Goal: Find specific page/section: Find specific page/section

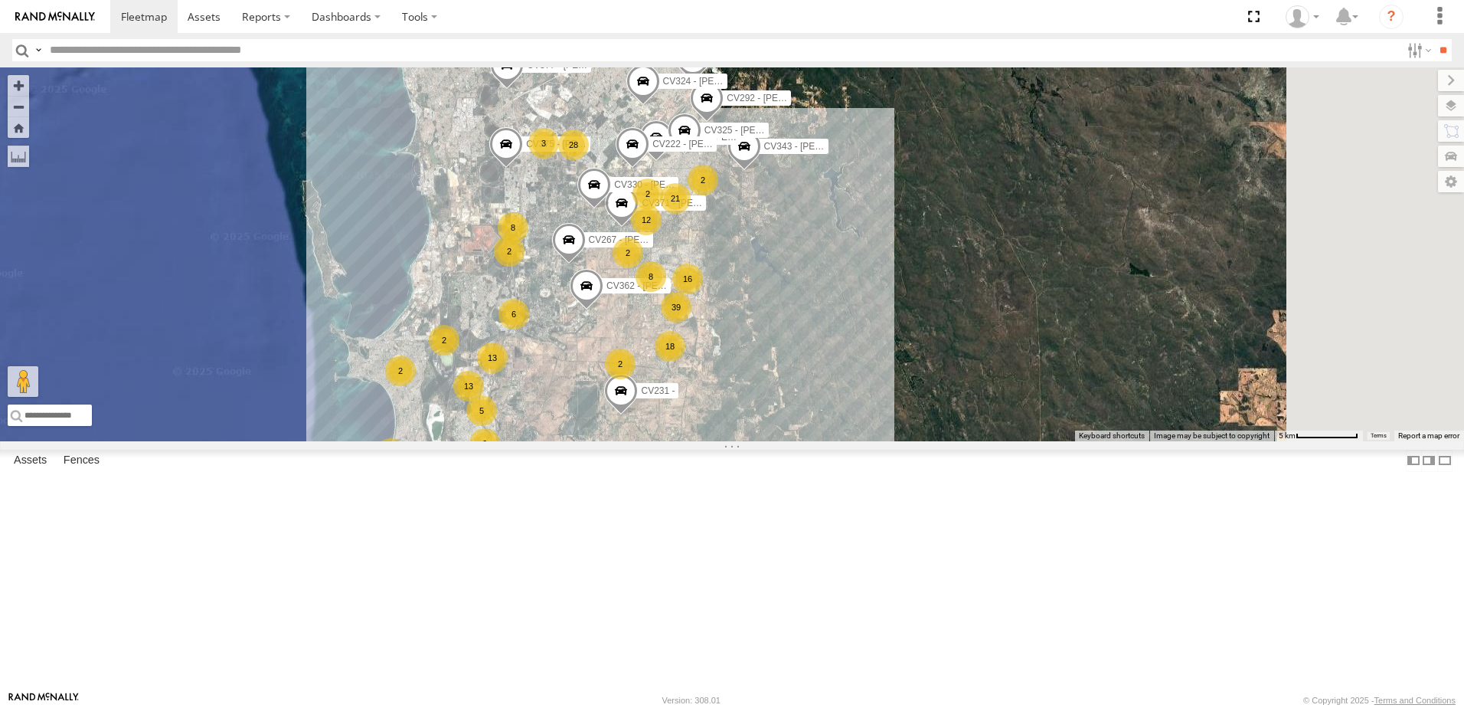
drag, startPoint x: 904, startPoint y: 410, endPoint x: 741, endPoint y: 508, distance: 191.0
click at [744, 441] on div "39 6 CV334 - [PERSON_NAME] 13 13 6 22 18 28 13 CV343 - [PERSON_NAME] (crackers)…" at bounding box center [732, 254] width 1464 height 374
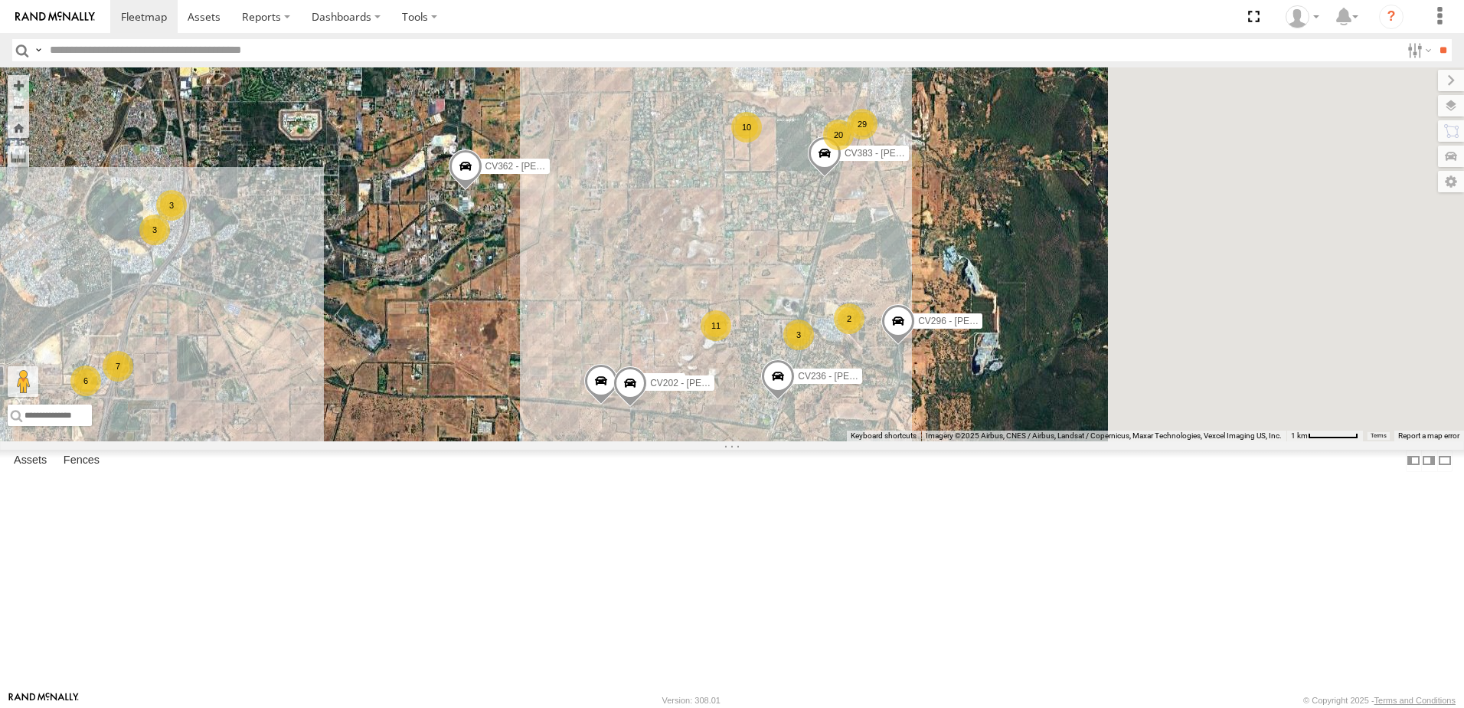
drag, startPoint x: 865, startPoint y: 415, endPoint x: 639, endPoint y: 507, distance: 243.2
click at [640, 441] on div "CV343 - [PERSON_NAME] (crackers) CV243 - [PERSON_NAME] CV231 - CV333 - [PERSON_…" at bounding box center [732, 254] width 1464 height 374
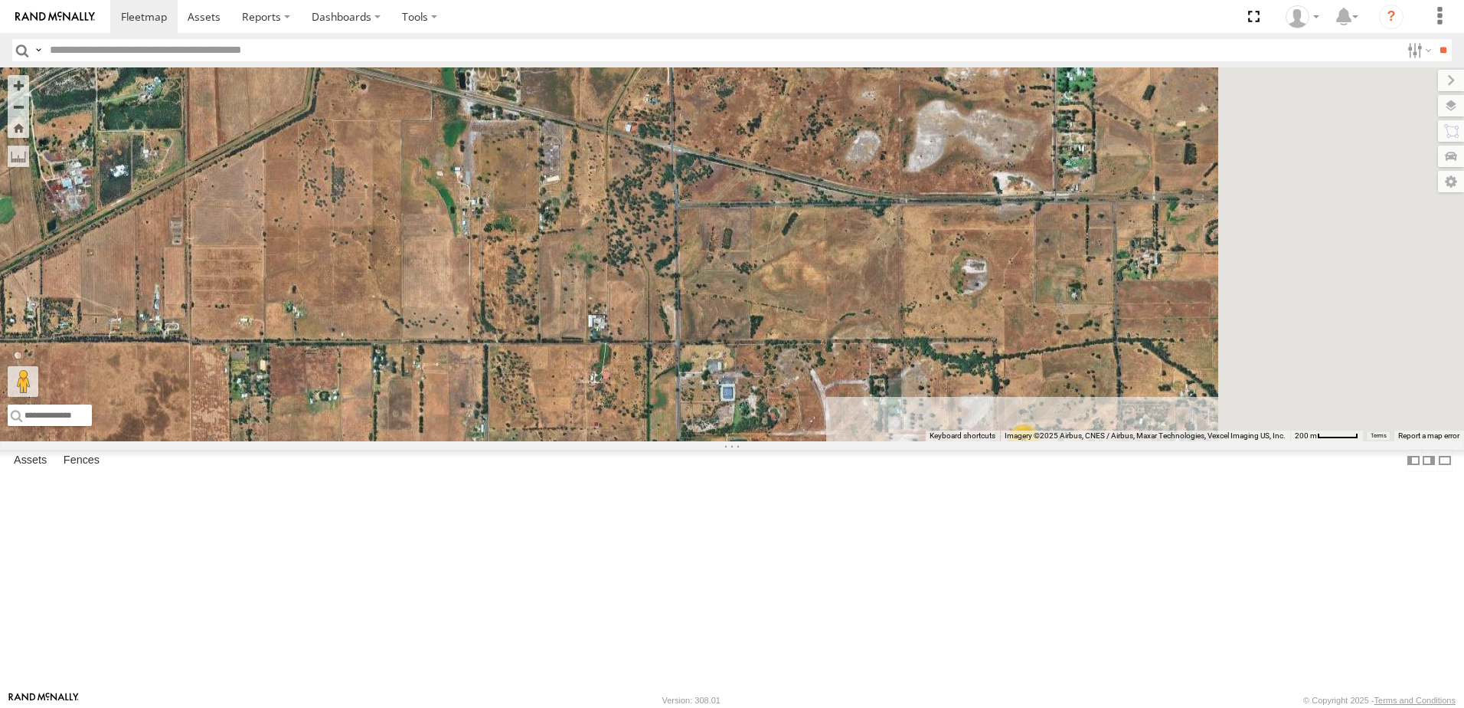
drag, startPoint x: 807, startPoint y: 343, endPoint x: 563, endPoint y: 467, distance: 274.0
click at [563, 441] on div "CV343 - [PERSON_NAME] (crackers) CV243 - [PERSON_NAME] CV231 - CV333 - [PERSON_…" at bounding box center [732, 254] width 1464 height 374
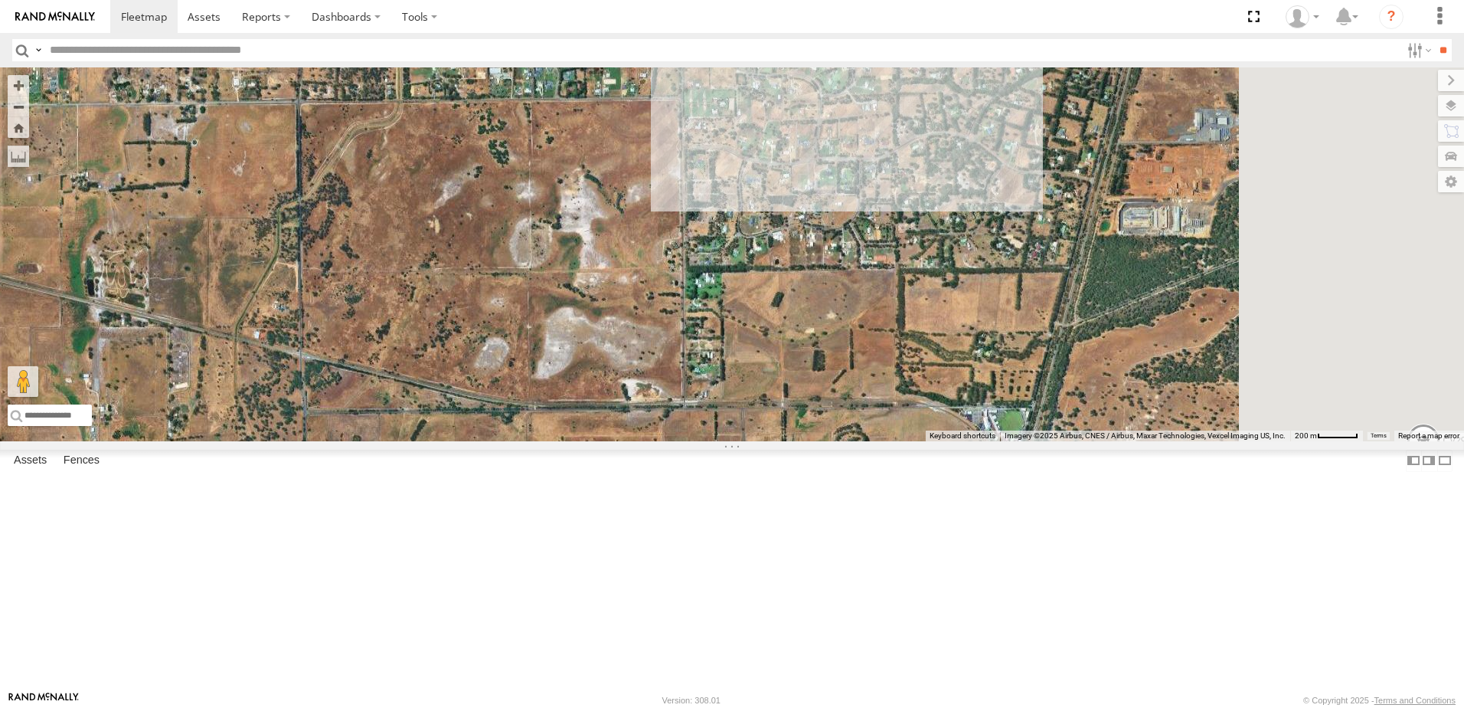
drag, startPoint x: 1100, startPoint y: 198, endPoint x: 793, endPoint y: 377, distance: 355.8
click at [677, 425] on div "CV343 - [PERSON_NAME] (crackers) CV243 - [PERSON_NAME] CV231 - CV333 - [PERSON_…" at bounding box center [732, 254] width 1464 height 374
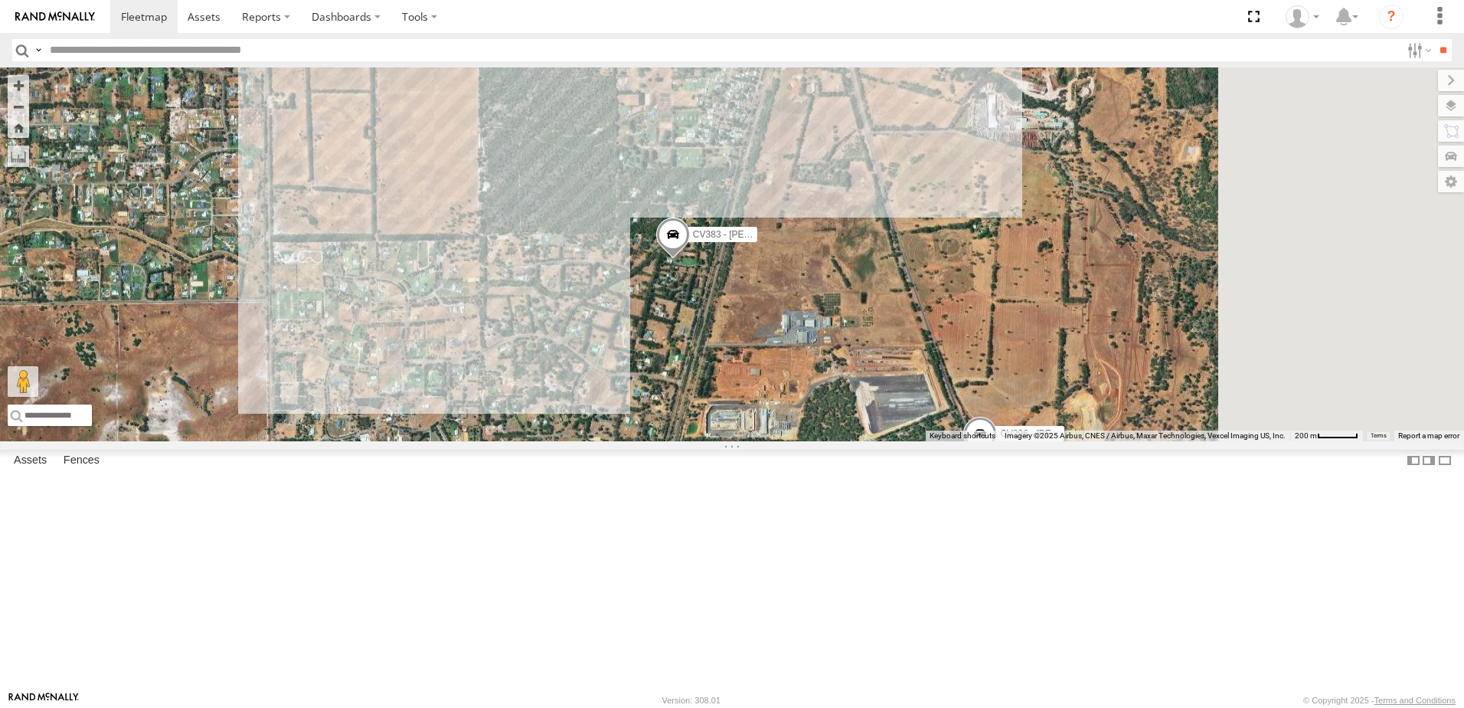
drag, startPoint x: 1038, startPoint y: 253, endPoint x: 700, endPoint y: 430, distance: 381.9
click at [702, 429] on div "CV343 - [PERSON_NAME] (crackers) CV243 - [PERSON_NAME] CV231 - CV333 - [PERSON_…" at bounding box center [732, 254] width 1464 height 374
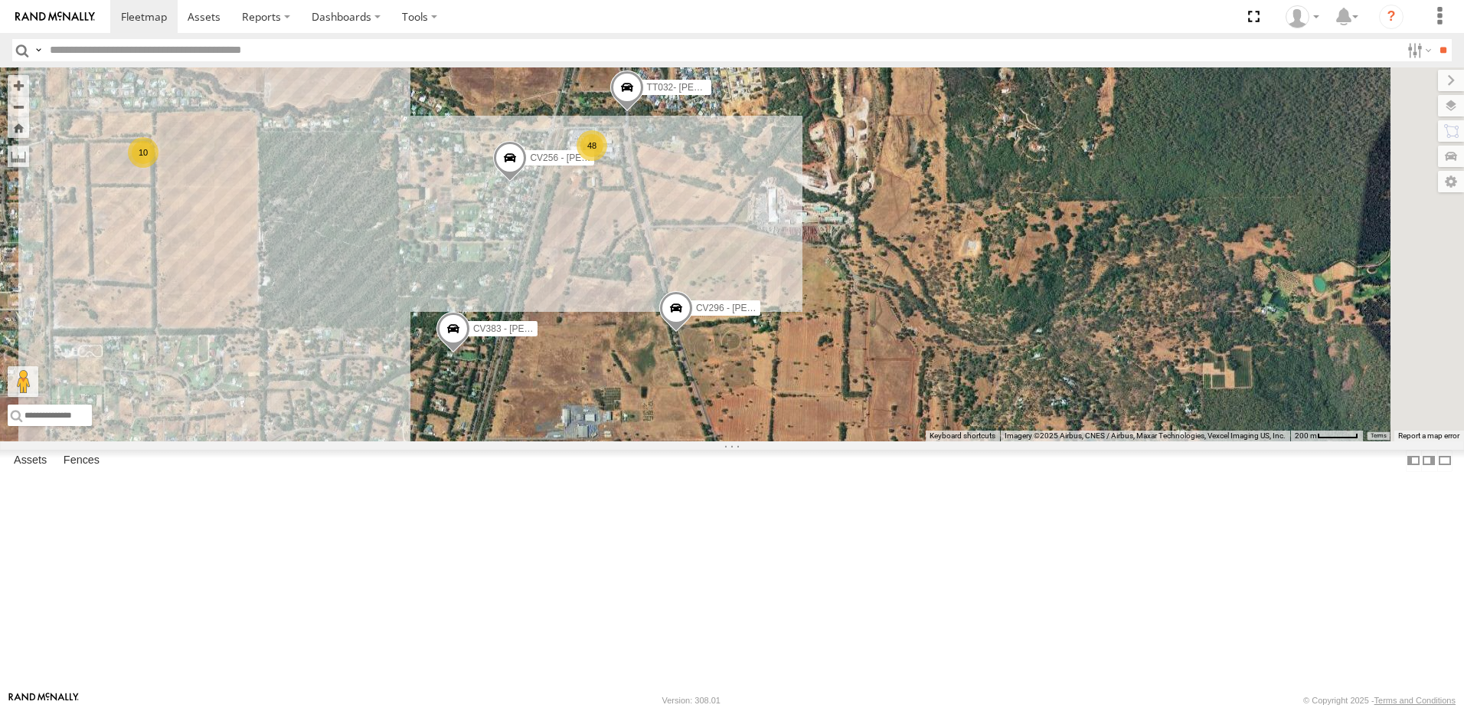
drag, startPoint x: 1006, startPoint y: 299, endPoint x: 793, endPoint y: 395, distance: 233.4
click at [793, 395] on div "CV343 - [PERSON_NAME] (crackers) CV243 - [PERSON_NAME] CV231 - CV333 - [PERSON_…" at bounding box center [732, 254] width 1464 height 374
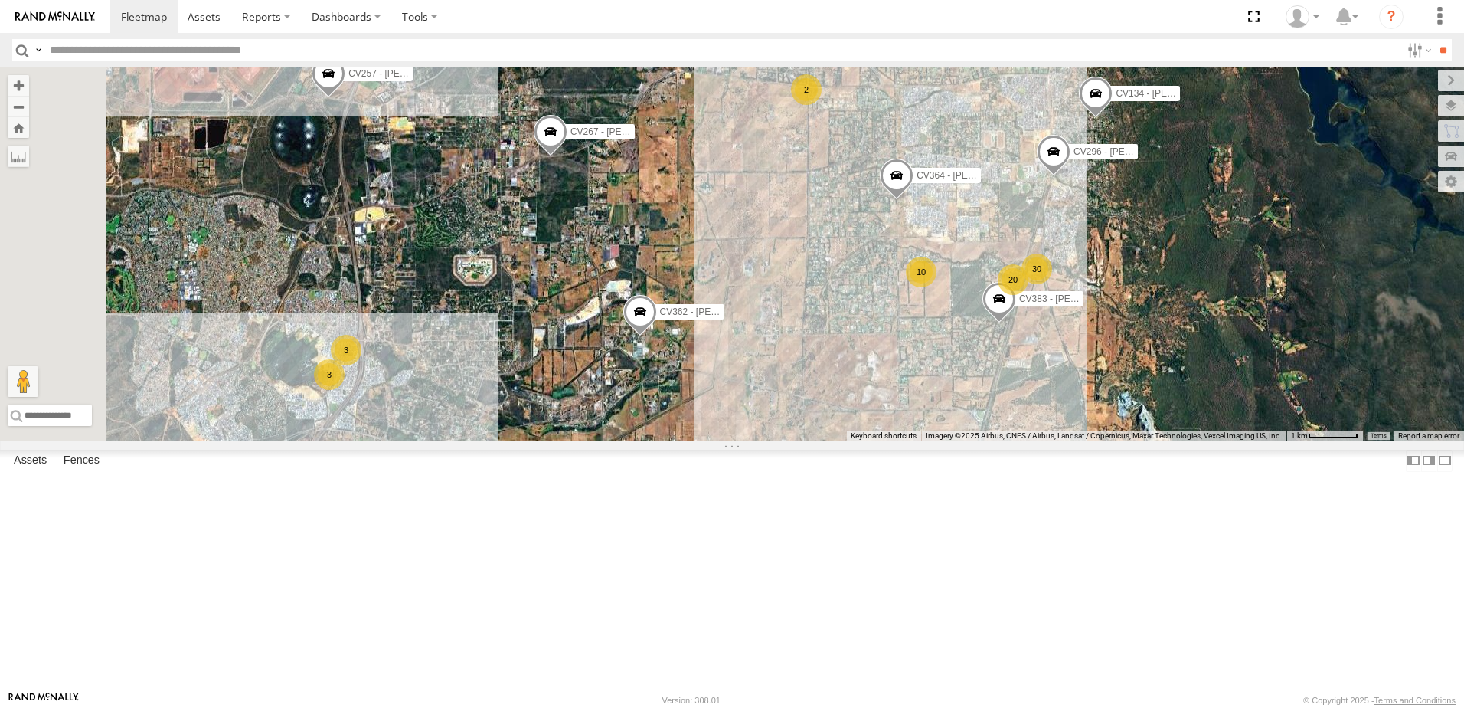
drag, startPoint x: 526, startPoint y: 318, endPoint x: 609, endPoint y: 247, distance: 109.1
click at [609, 247] on div "CV343 - [PERSON_NAME] (crackers) CV243 - [PERSON_NAME] CV231 - CV333 - [PERSON_…" at bounding box center [732, 254] width 1464 height 374
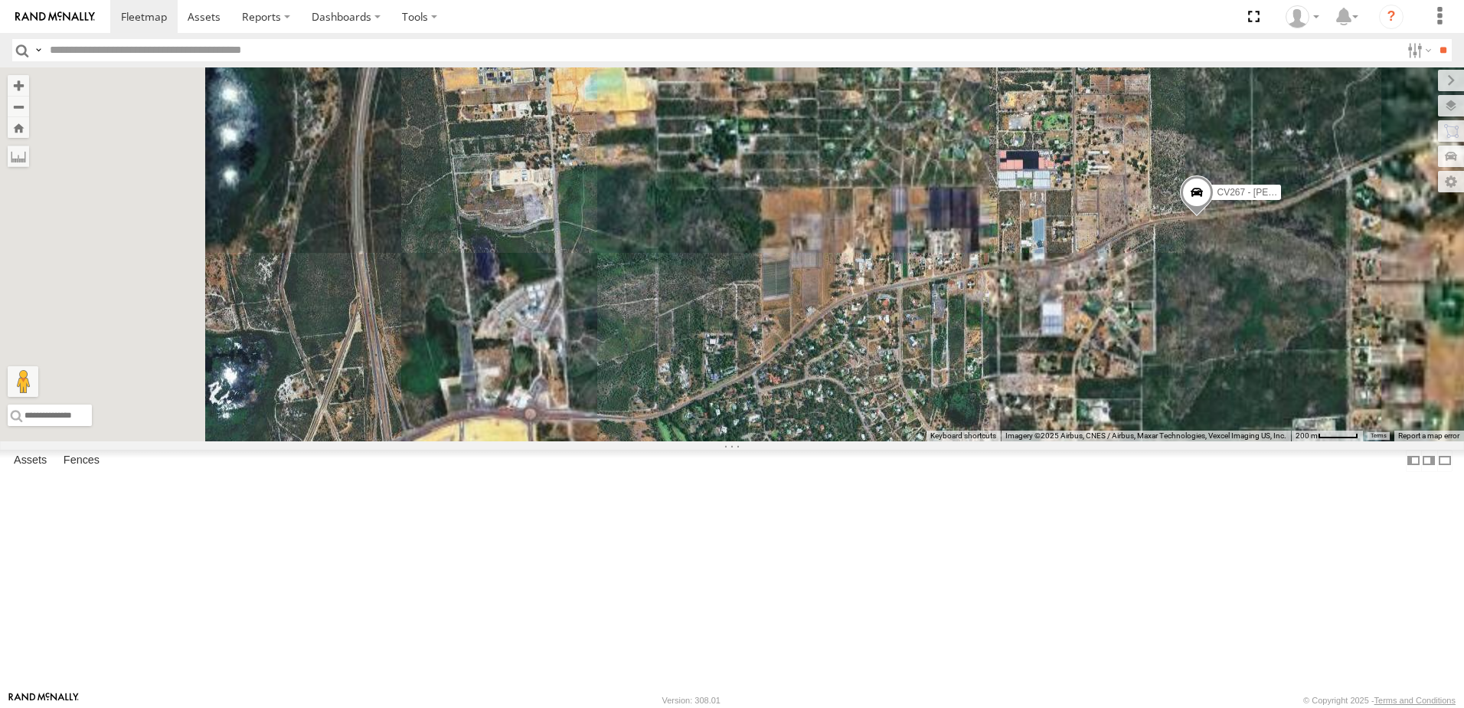
drag, startPoint x: 550, startPoint y: 170, endPoint x: 607, endPoint y: 328, distance: 167.6
click at [607, 328] on div "CV343 - [PERSON_NAME] (crackers) CV243 - [PERSON_NAME] CV231 - CV333 - [PERSON_…" at bounding box center [732, 254] width 1464 height 374
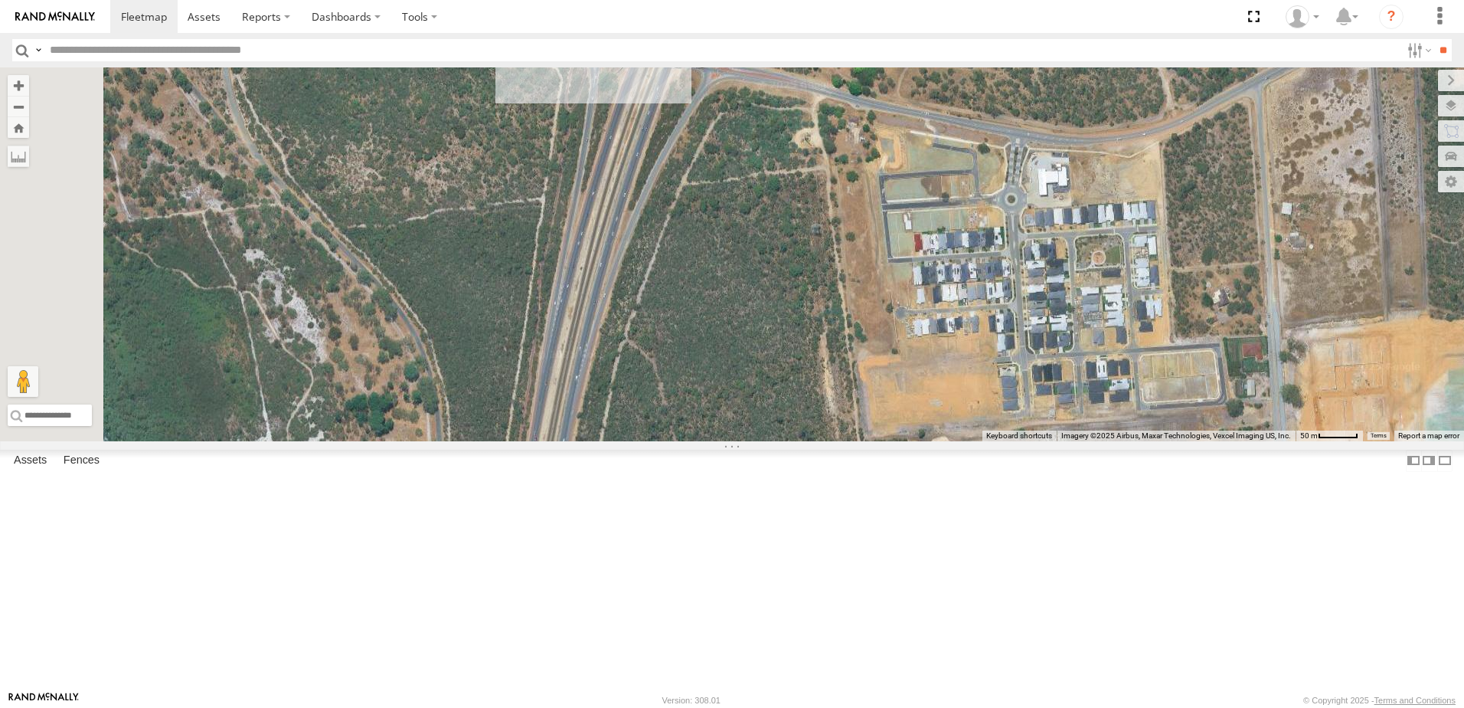
drag, startPoint x: 571, startPoint y: 214, endPoint x: 746, endPoint y: 525, distance: 356.6
click at [746, 441] on div "CV343 - [PERSON_NAME] (crackers) CV243 - [PERSON_NAME] CV231 - CV333 - [PERSON_…" at bounding box center [732, 254] width 1464 height 374
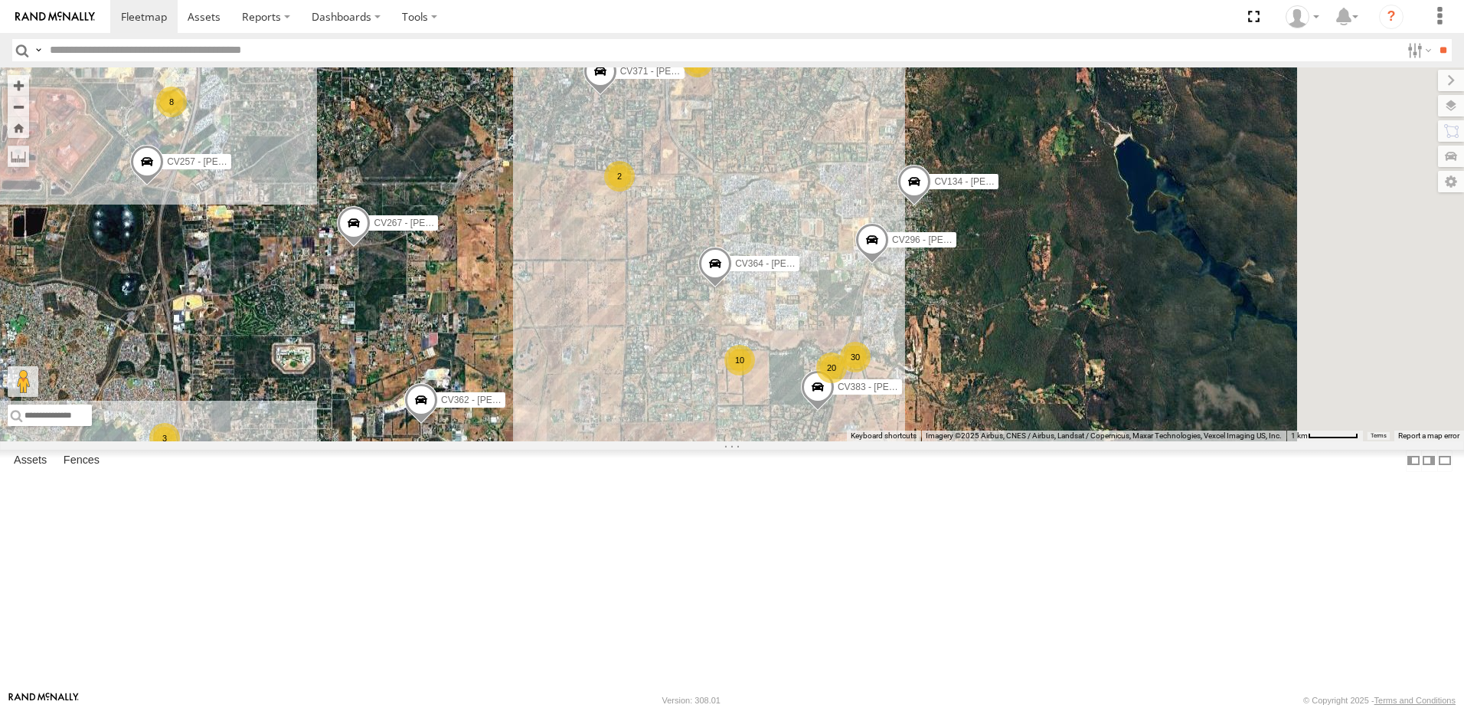
drag, startPoint x: 1120, startPoint y: 457, endPoint x: 663, endPoint y: 389, distance: 461.5
click at [670, 395] on div "CV343 - [PERSON_NAME] (crackers) CV243 - [PERSON_NAME] CV231 - CV333 - [PERSON_…" at bounding box center [732, 254] width 1464 height 374
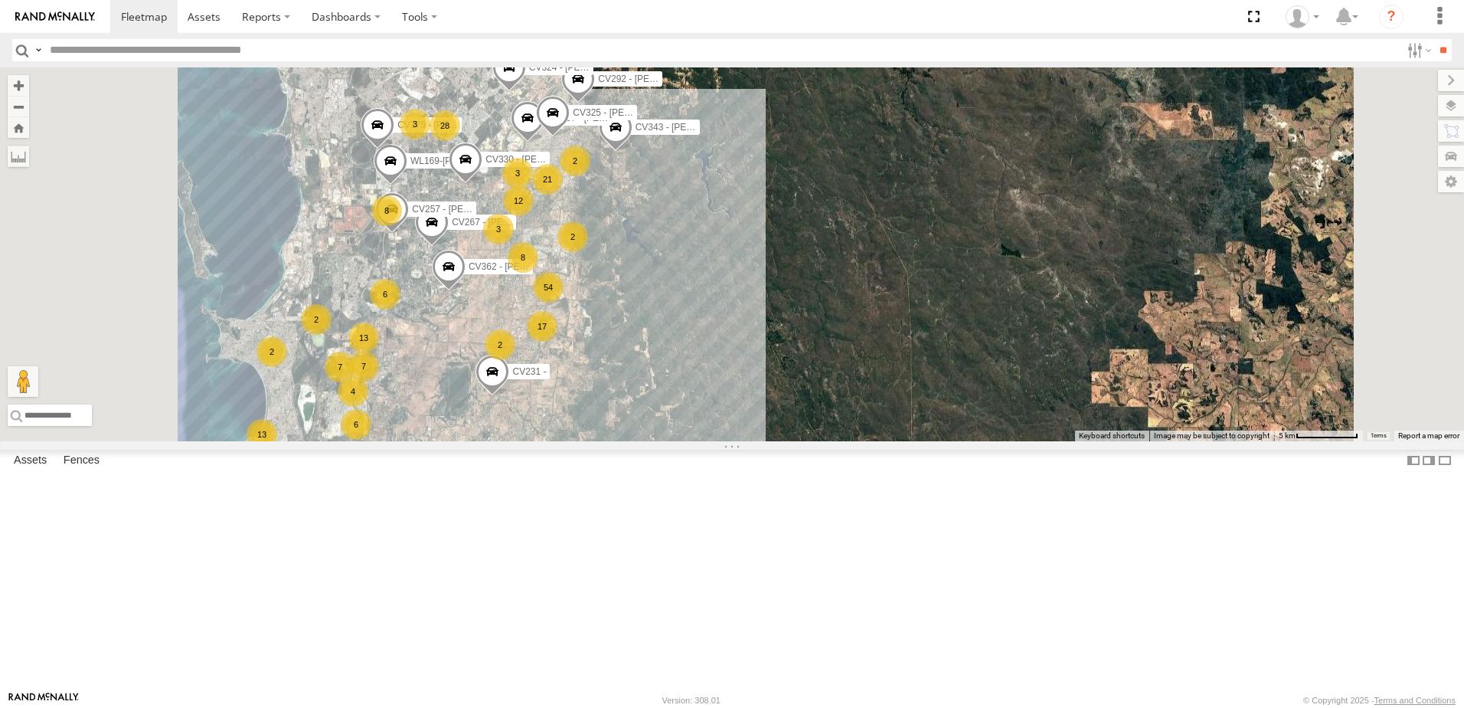
drag, startPoint x: 1009, startPoint y: 381, endPoint x: 645, endPoint y: 375, distance: 364.6
click at [649, 375] on div "CV343 - [PERSON_NAME] (crackers) CV243 - [PERSON_NAME] CV231 - CV333 - [PERSON_…" at bounding box center [732, 254] width 1464 height 374
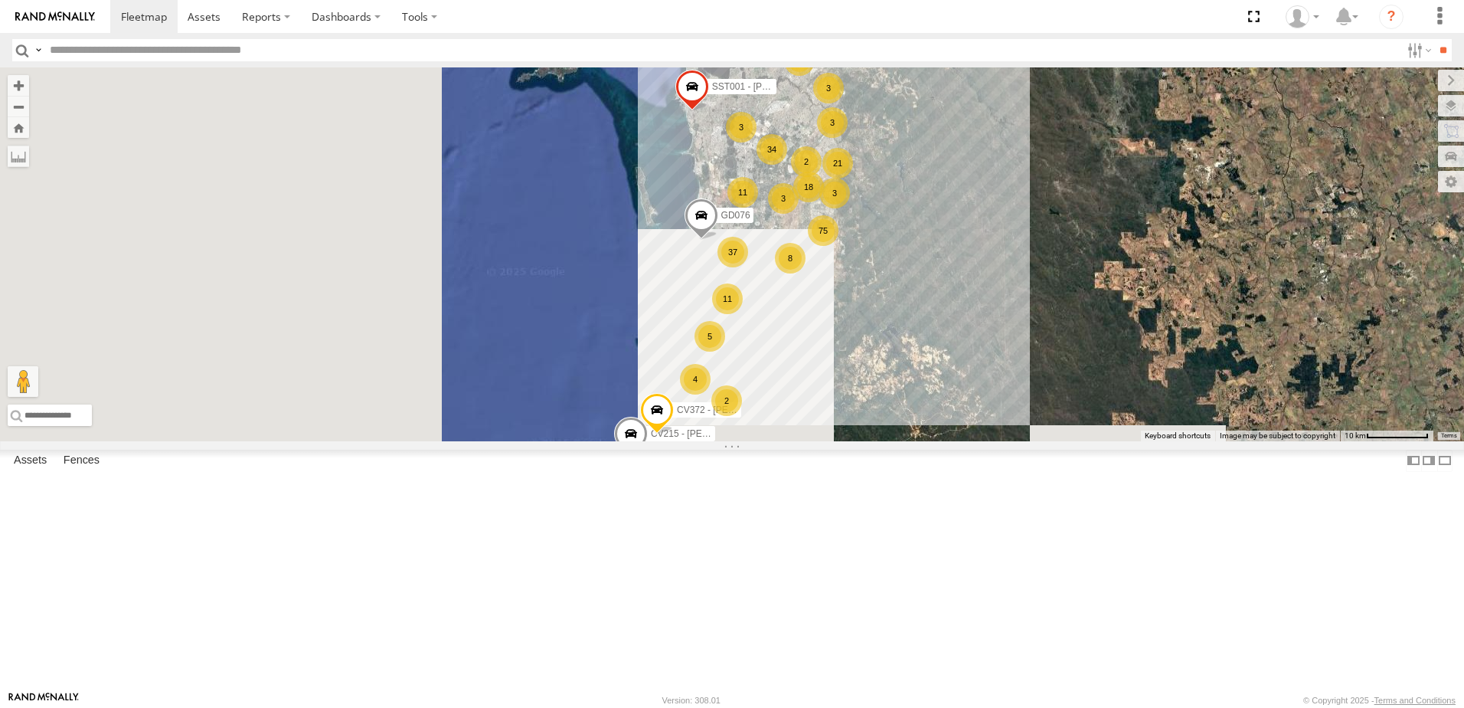
drag, startPoint x: 646, startPoint y: 400, endPoint x: 1174, endPoint y: 371, distance: 529.2
click at [1174, 371] on div "CV310 - [PERSON_NAME] GD011 CV147 - WORKSHOP SST001 - [PERSON_NAME] CV215 - [PE…" at bounding box center [732, 254] width 1464 height 374
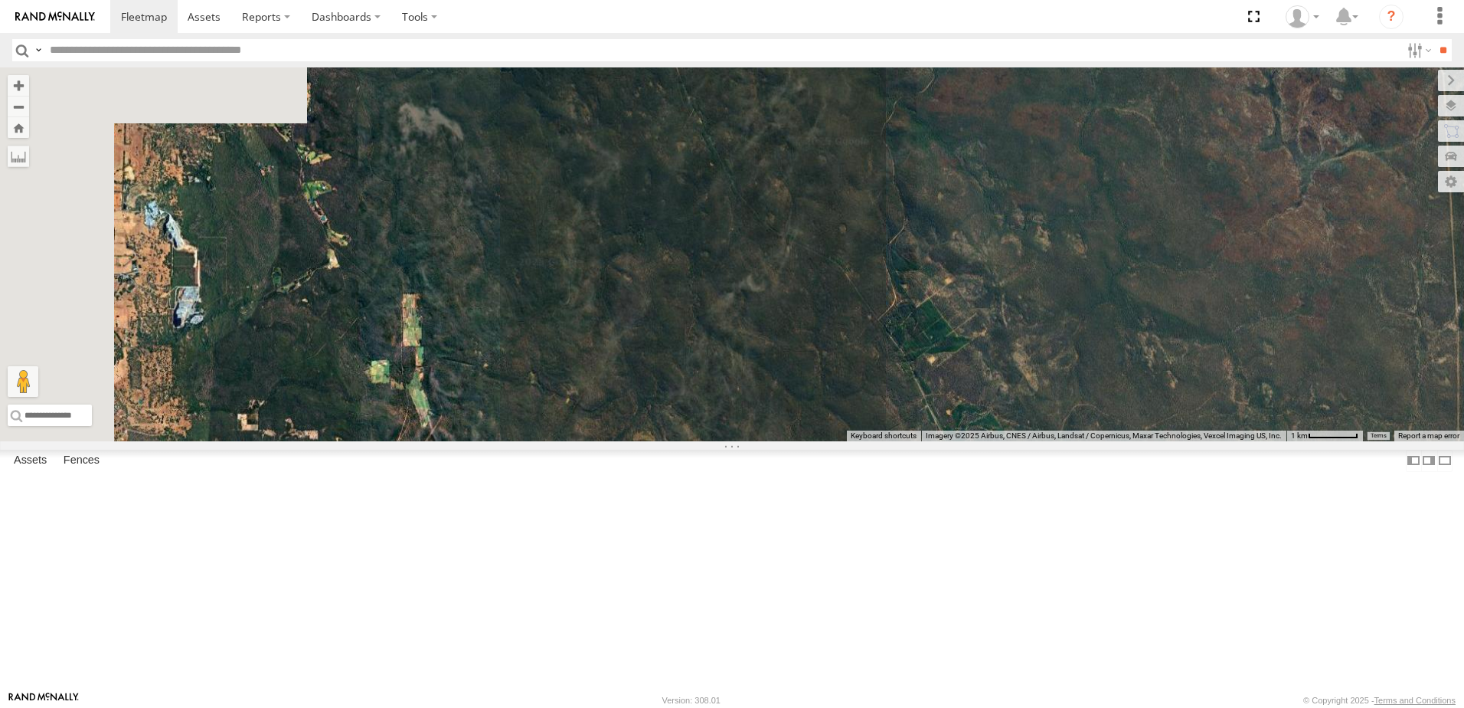
drag, startPoint x: 734, startPoint y: 334, endPoint x: 1099, endPoint y: 312, distance: 365.2
click at [1099, 312] on div "CV310 - [PERSON_NAME] GD011 CV147 - WORKSHOP SST001 - [PERSON_NAME] CV215 - [PE…" at bounding box center [732, 254] width 1464 height 374
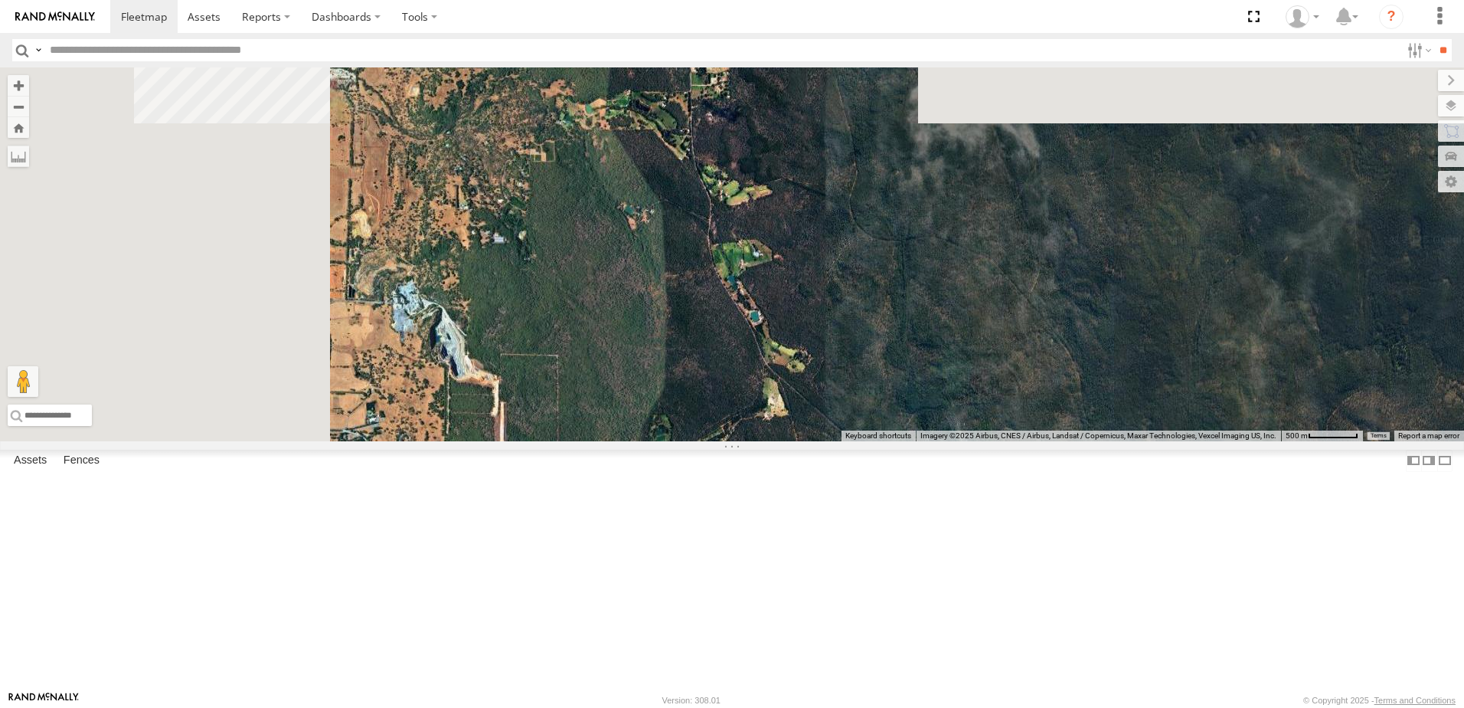
drag, startPoint x: 937, startPoint y: 411, endPoint x: 1346, endPoint y: 559, distance: 434.1
click at [1346, 441] on div "← Move left → Move right ↑ Move up ↓ Move down + Zoom in - Zoom out Home Jump l…" at bounding box center [732, 254] width 1464 height 374
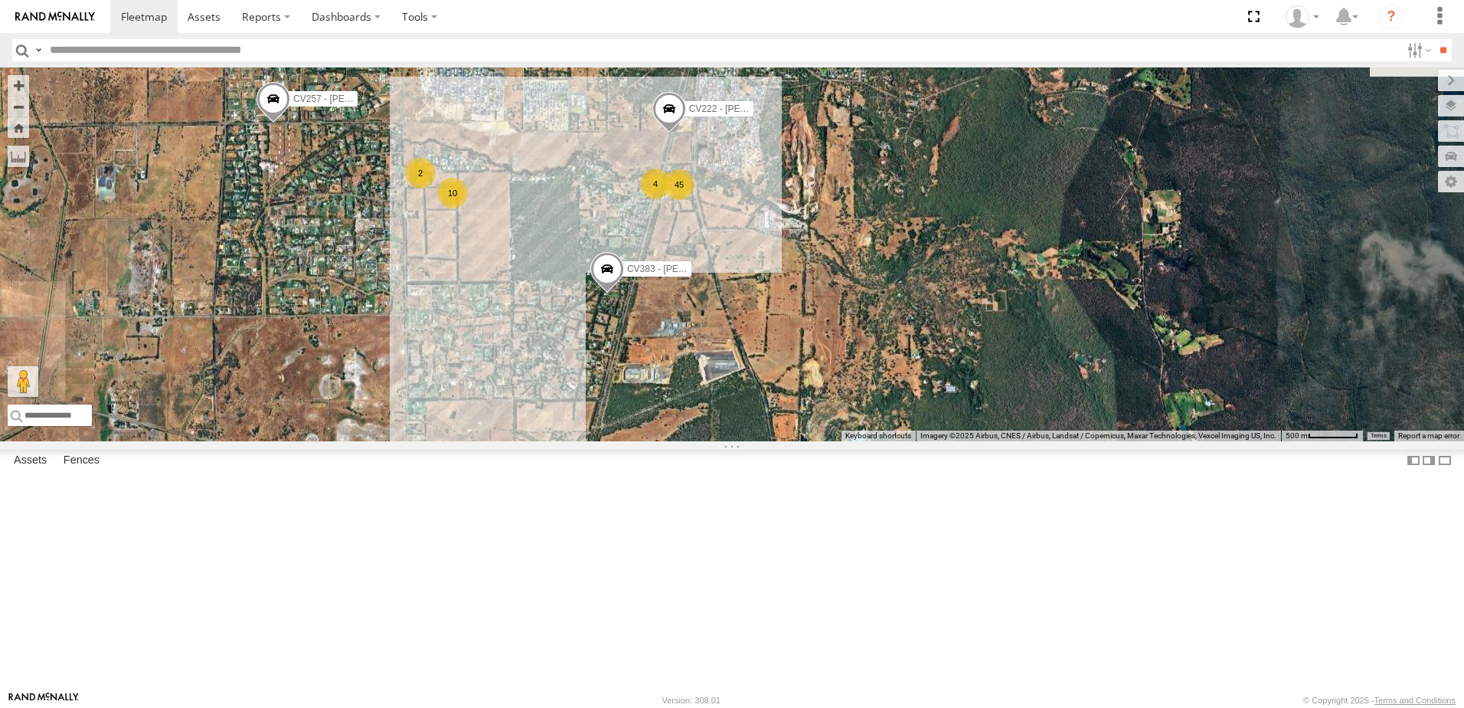
drag, startPoint x: 1004, startPoint y: 364, endPoint x: 1014, endPoint y: 387, distance: 25.0
click at [1014, 387] on div "CV310 - [PERSON_NAME] GD011 CV147 - WORKSHOP SST001 - [PERSON_NAME] CV215 - [PE…" at bounding box center [732, 254] width 1464 height 374
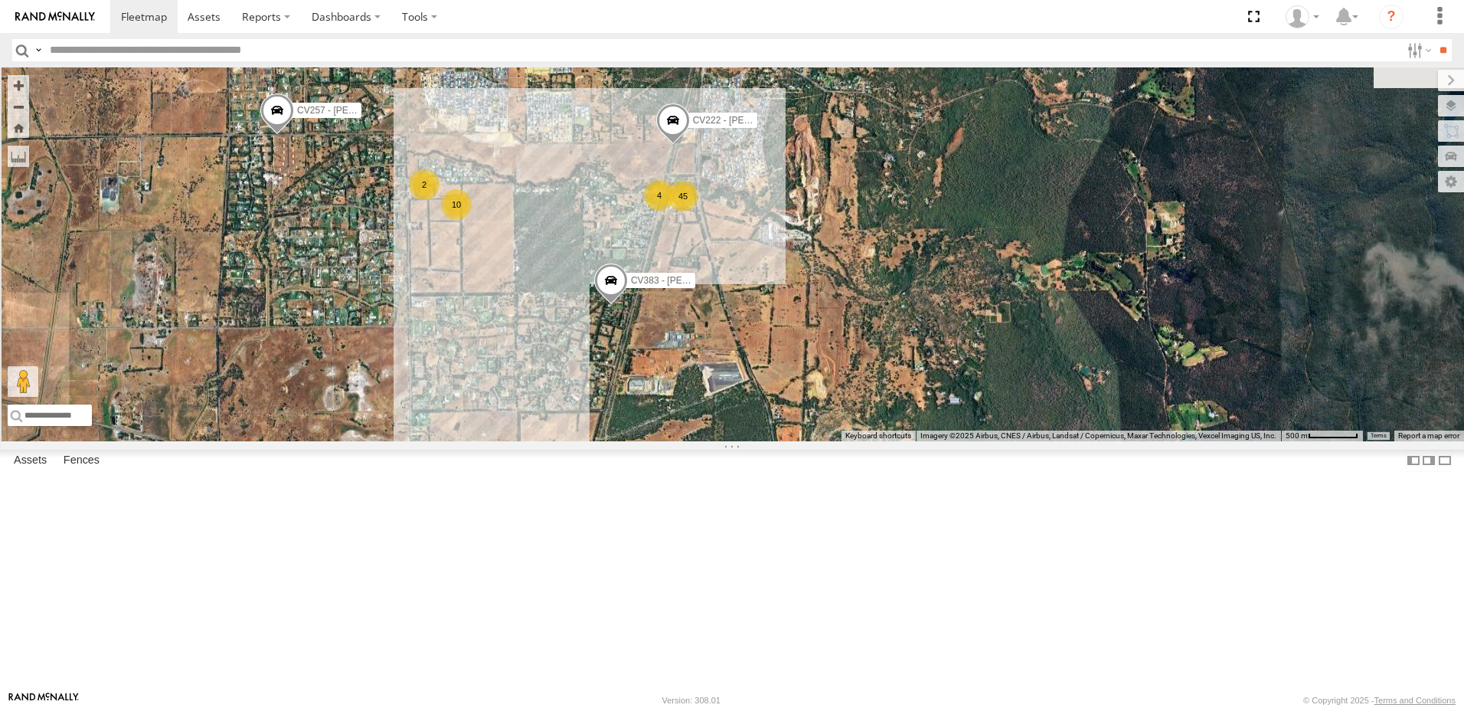
click at [294, 135] on span at bounding box center [277, 113] width 34 height 41
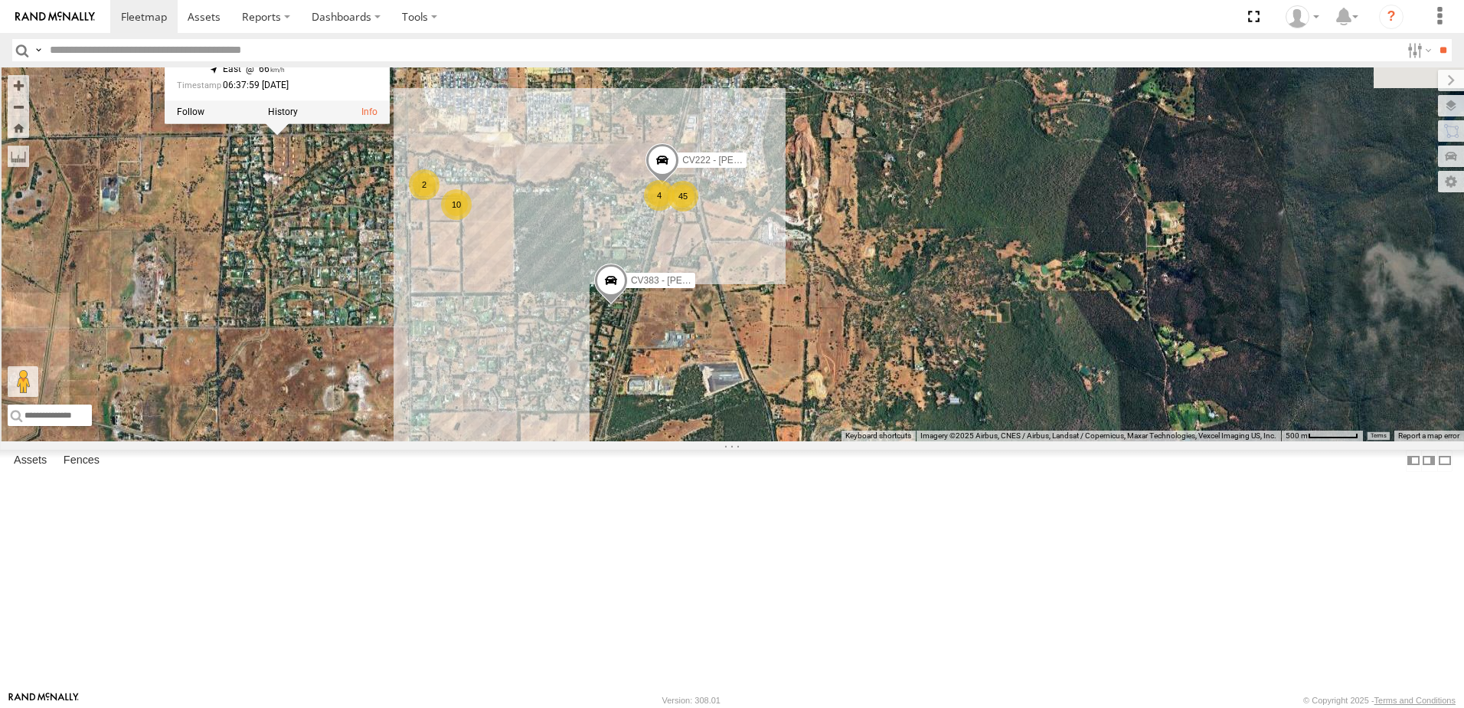
click at [705, 270] on div "CV310 - [PERSON_NAME] GD011 CV147 - WORKSHOP SST001 - [PERSON_NAME] CV215 - [PE…" at bounding box center [732, 254] width 1464 height 374
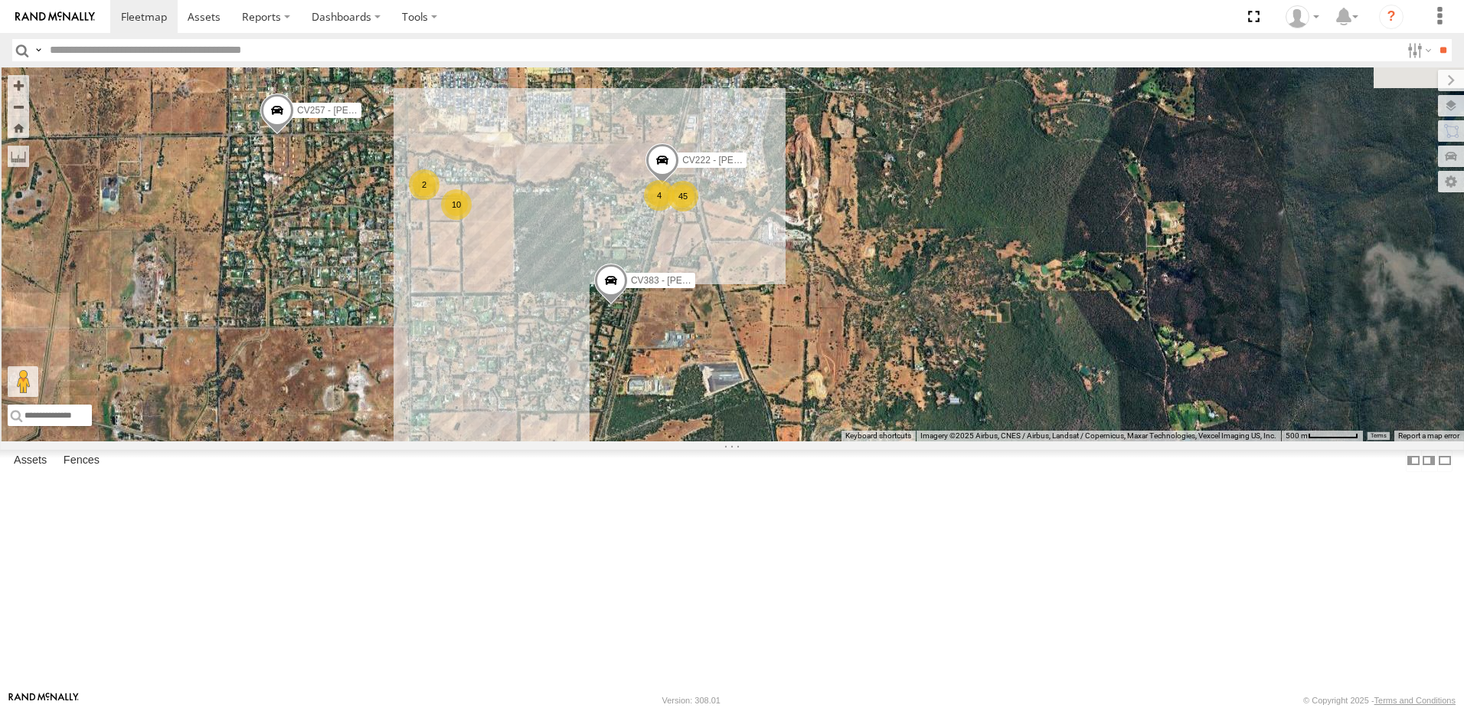
click at [294, 135] on span at bounding box center [277, 113] width 34 height 41
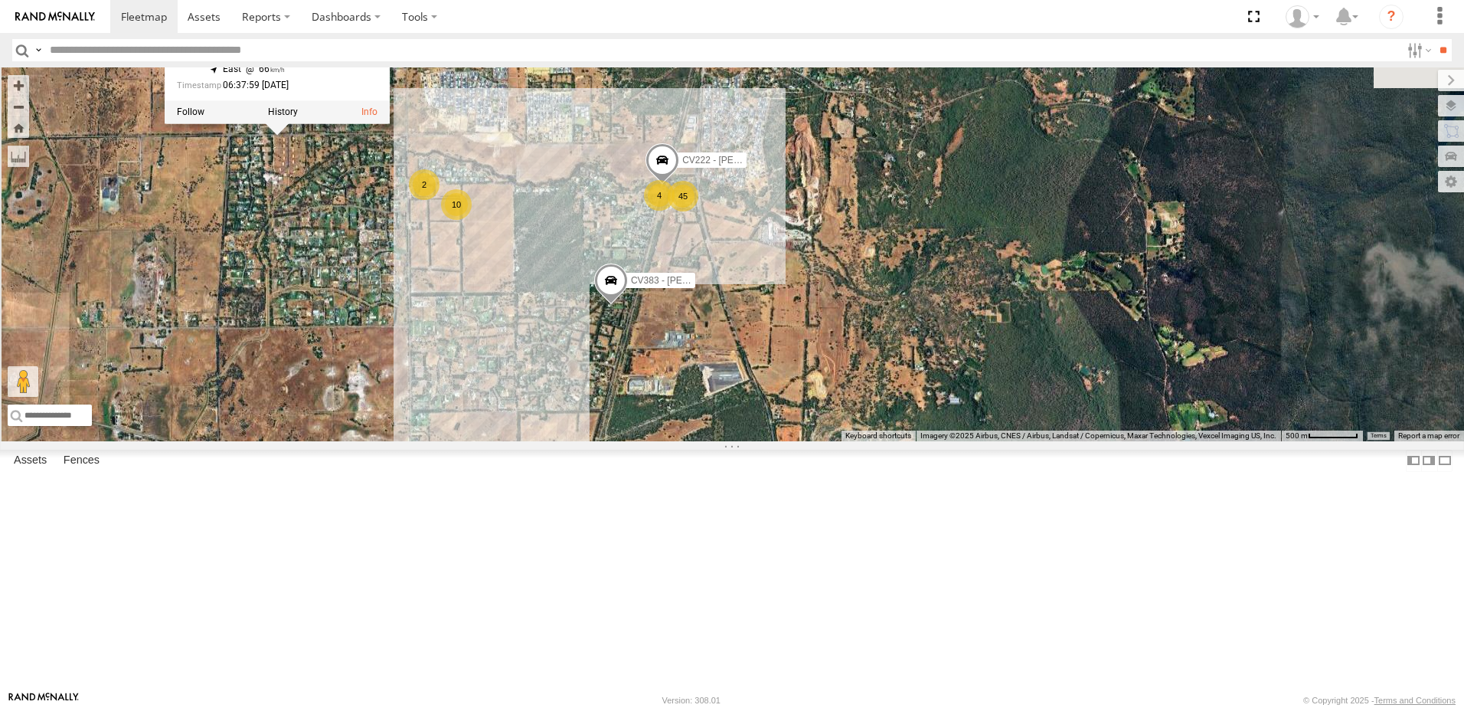
click at [571, 286] on div "CV310 - [PERSON_NAME] GD011 CV147 - WORKSHOP SST001 - [PERSON_NAME] CV215 - [PE…" at bounding box center [732, 254] width 1464 height 374
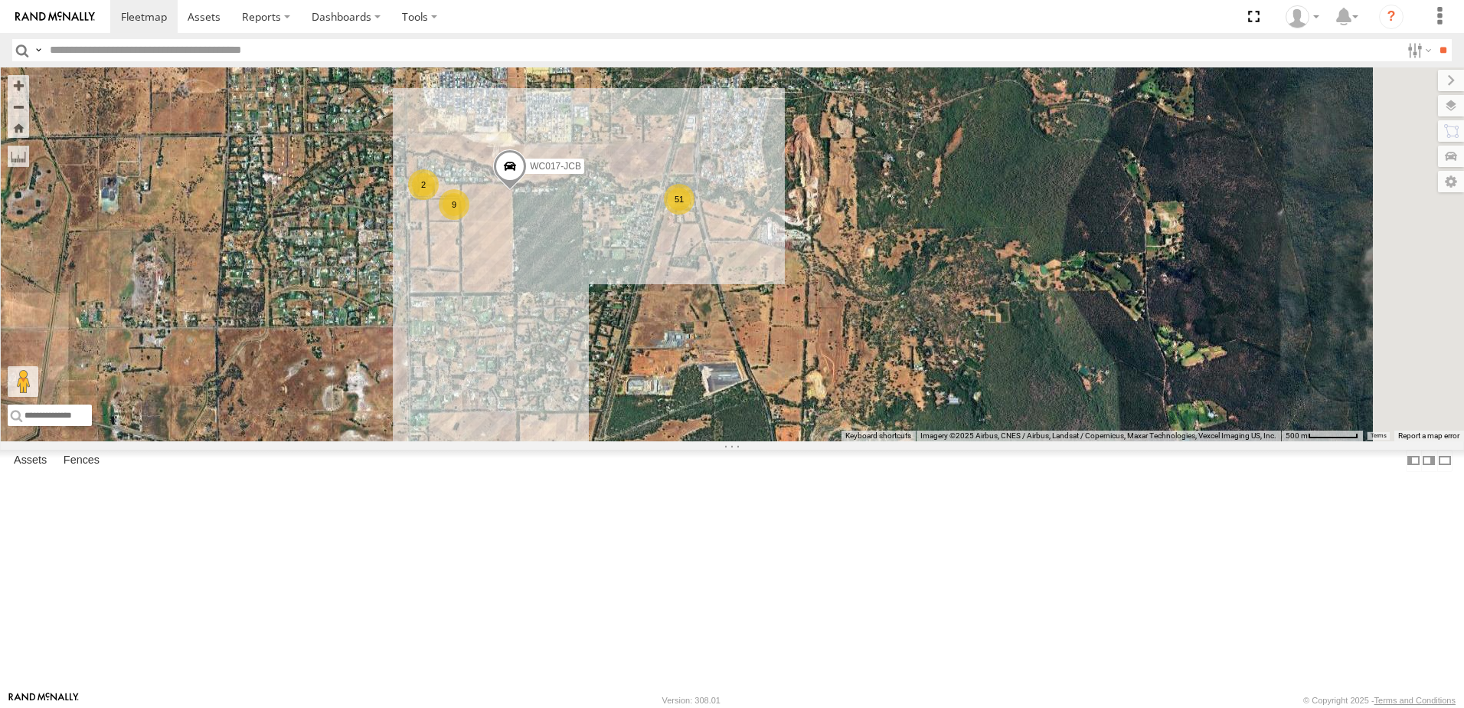
click at [257, 51] on input "text" at bounding box center [722, 50] width 1357 height 22
click at [1434, 39] on input "**" at bounding box center [1443, 50] width 18 height 22
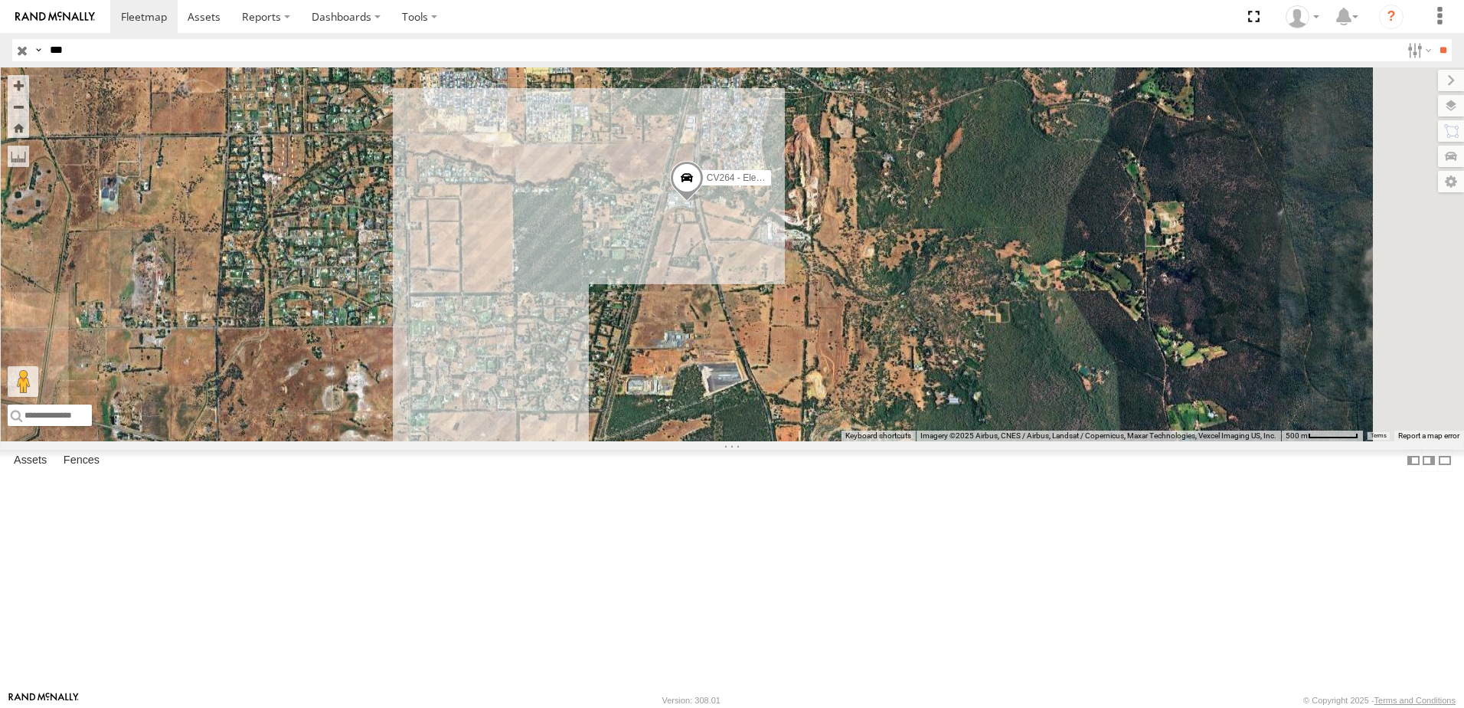
drag, startPoint x: 251, startPoint y: 51, endPoint x: -3, endPoint y: 26, distance: 255.4
click at [0, 26] on html at bounding box center [732, 354] width 1464 height 708
click at [90, 48] on input "***" at bounding box center [722, 50] width 1357 height 22
type input "*"
type input "***"
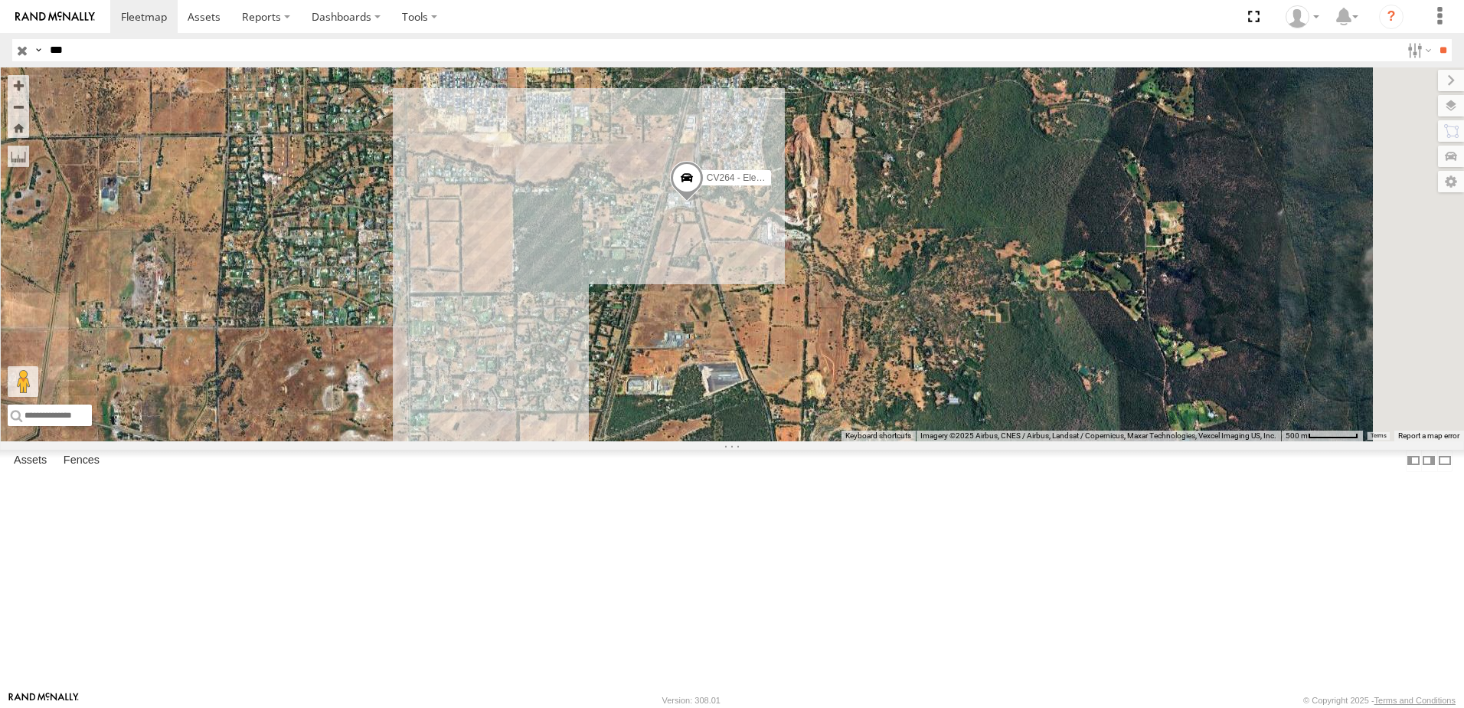
click at [1434, 39] on input "**" at bounding box center [1443, 50] width 18 height 22
click at [0, 0] on span at bounding box center [0, 0] width 0 height 0
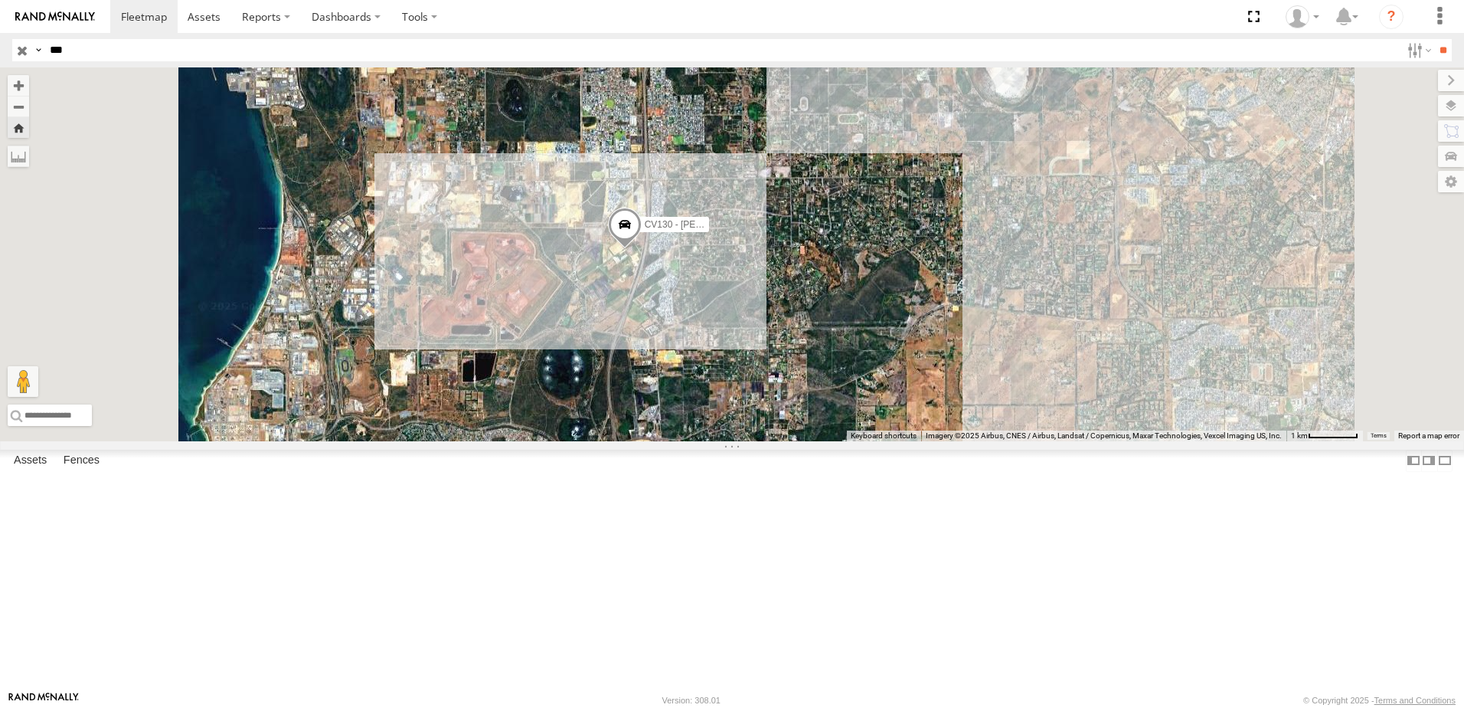
click at [0, 0] on div at bounding box center [0, 0] width 0 height 0
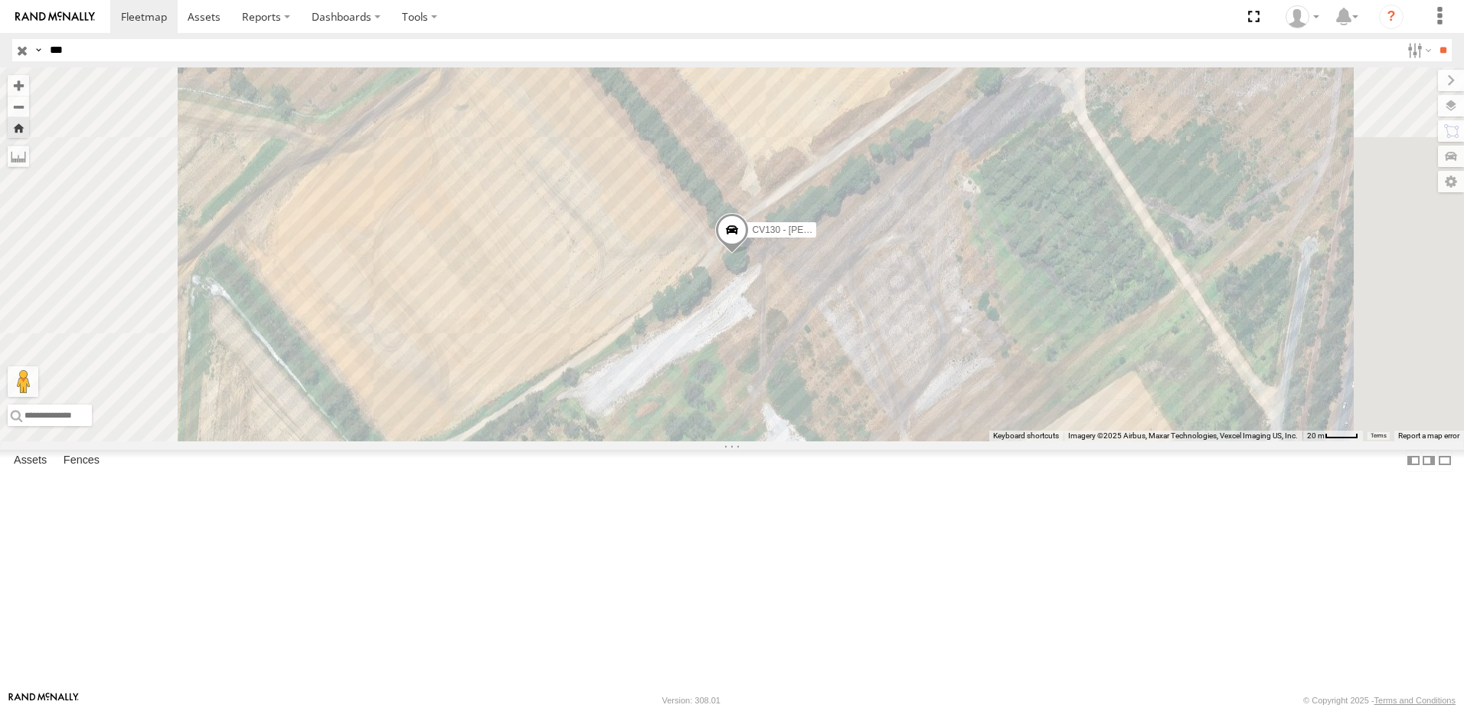
click at [0, 0] on span "Satellite + Roadmap" at bounding box center [0, 0] width 0 height 0
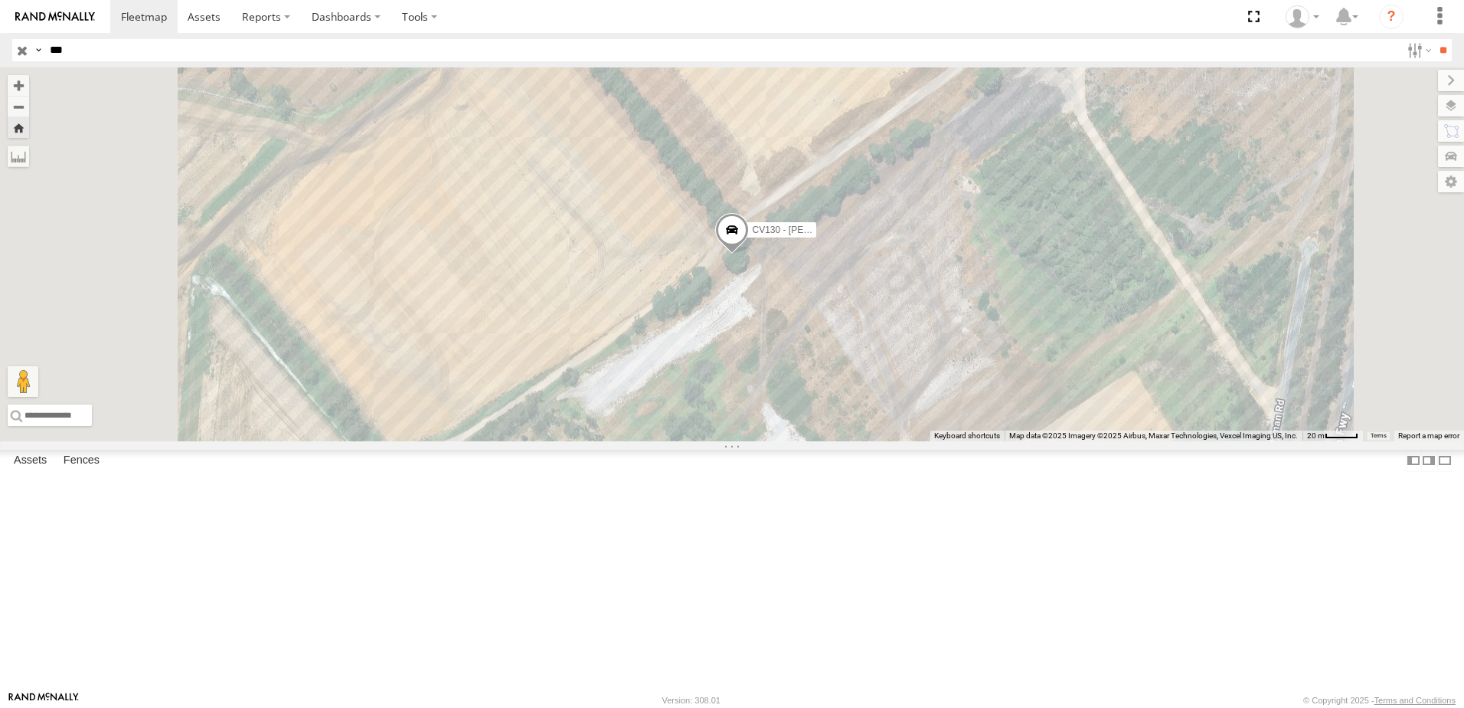
click at [0, 0] on span "Traffic" at bounding box center [0, 0] width 0 height 0
click at [0, 0] on span "Transit" at bounding box center [0, 0] width 0 height 0
click at [1413, 83] on label at bounding box center [1438, 80] width 51 height 21
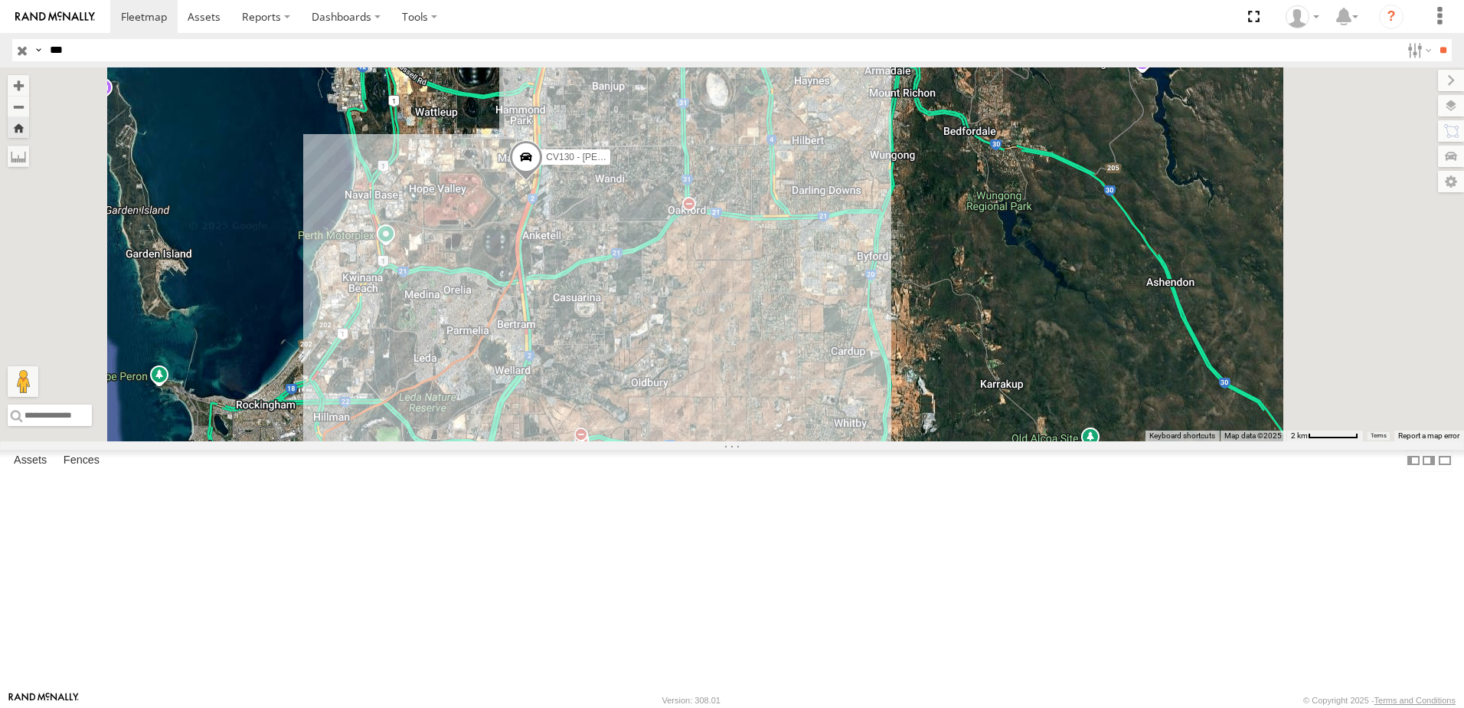
drag, startPoint x: 756, startPoint y: 432, endPoint x: 764, endPoint y: 342, distance: 90.0
click at [764, 342] on div "CV130 - [PERSON_NAME]" at bounding box center [732, 254] width 1464 height 374
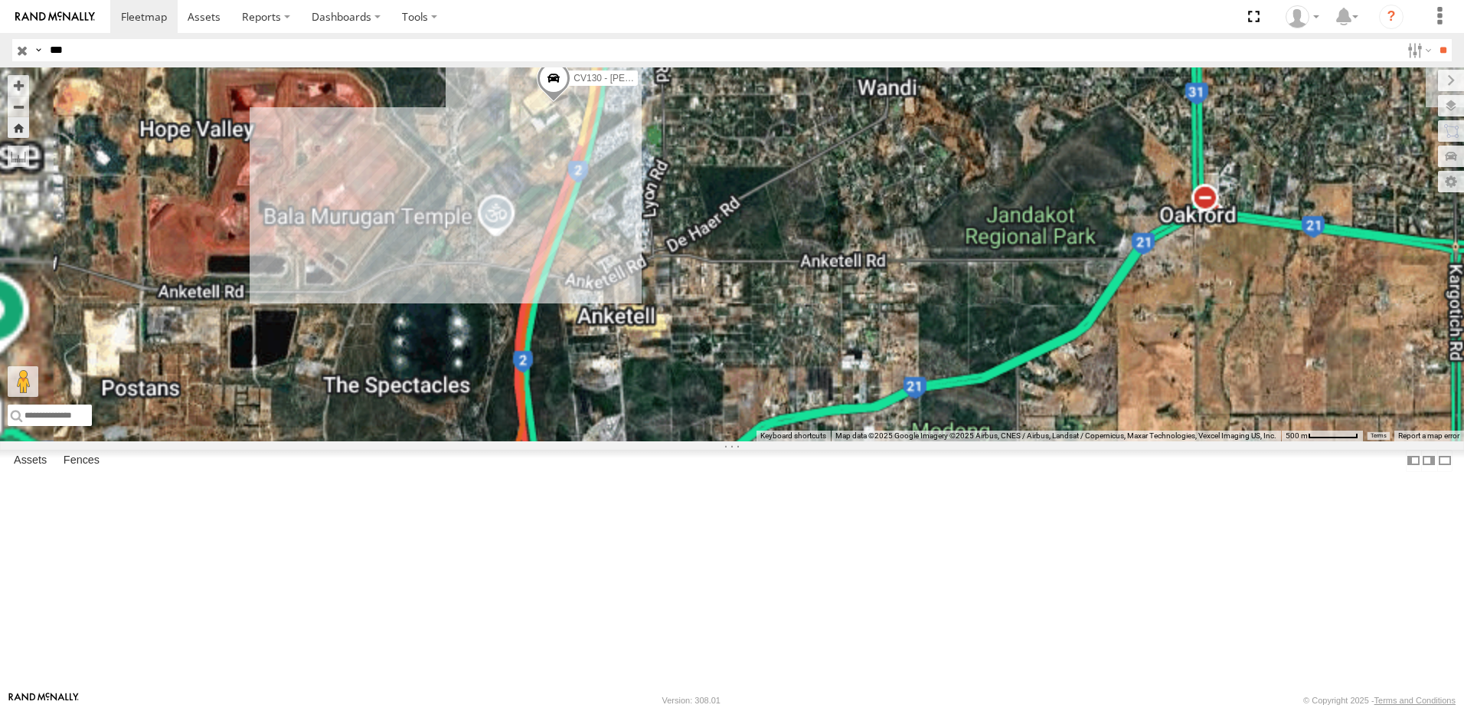
click at [740, 298] on div "CV130 - [PERSON_NAME]" at bounding box center [732, 254] width 1464 height 374
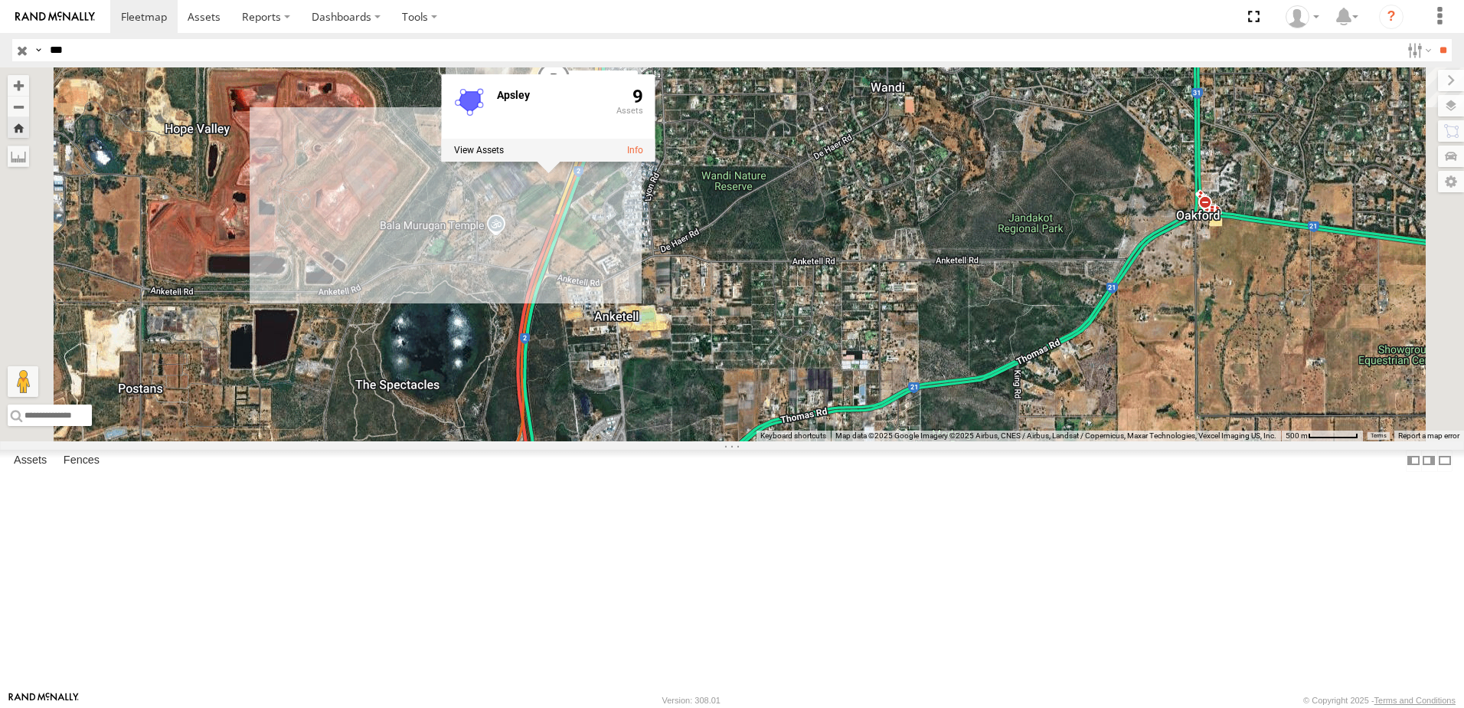
click at [838, 313] on div "CV130 - [PERSON_NAME] Apsley 9" at bounding box center [732, 254] width 1464 height 374
